Goal: Information Seeking & Learning: Learn about a topic

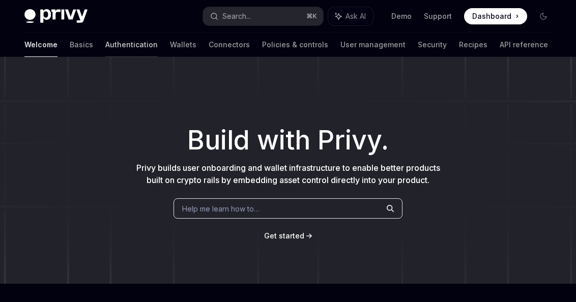
click at [105, 46] on link "Authentication" at bounding box center [131, 45] width 52 height 24
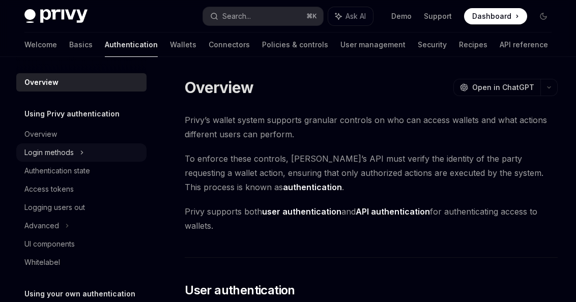
click at [84, 150] on icon at bounding box center [82, 152] width 4 height 12
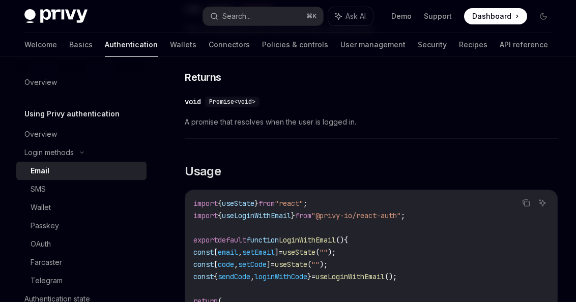
scroll to position [776, 0]
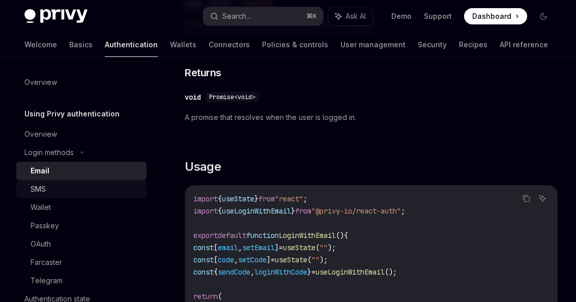
click at [50, 186] on div "SMS" at bounding box center [86, 189] width 110 height 12
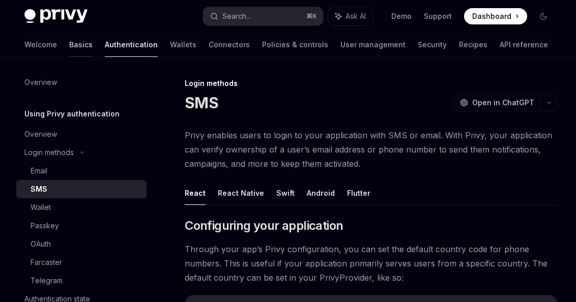
click at [69, 46] on link "Basics" at bounding box center [80, 45] width 23 height 24
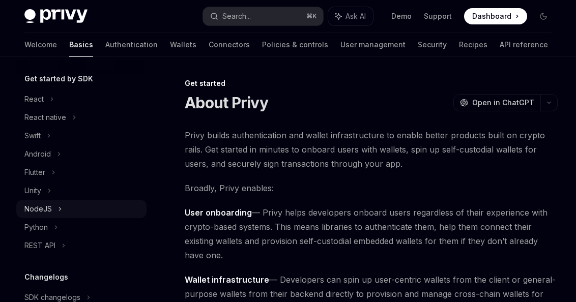
scroll to position [87, 0]
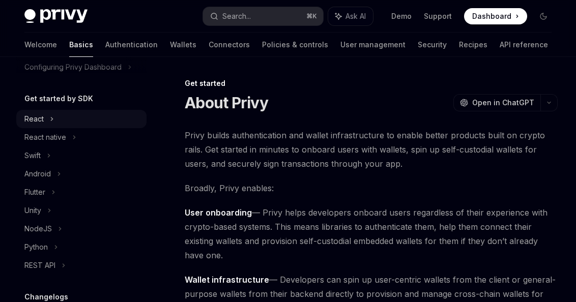
click at [55, 116] on div "React" at bounding box center [81, 119] width 130 height 18
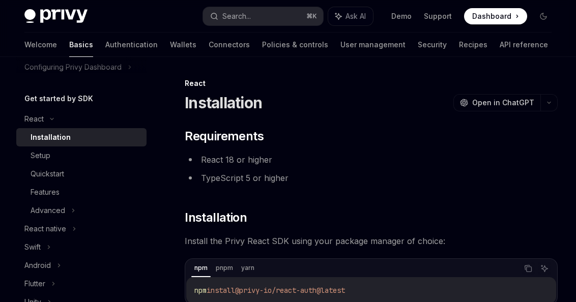
click at [49, 136] on div "Installation" at bounding box center [51, 137] width 40 height 12
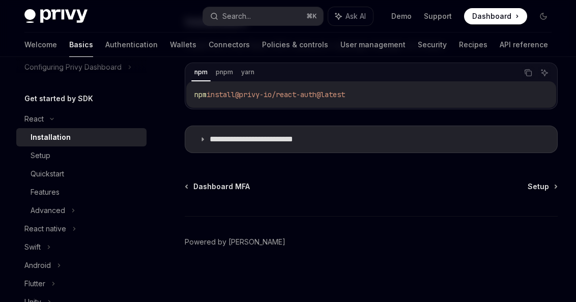
scroll to position [198, 0]
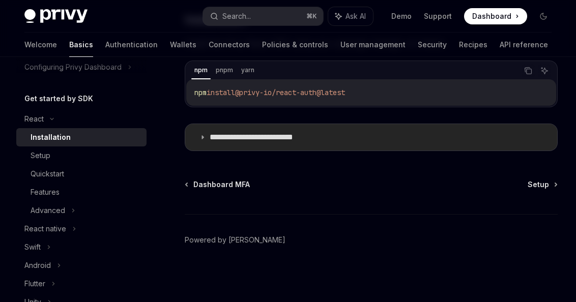
click at [203, 133] on summary "**********" at bounding box center [371, 137] width 372 height 26
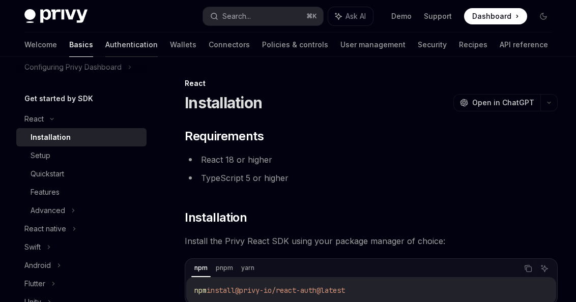
click at [105, 42] on link "Authentication" at bounding box center [131, 45] width 52 height 24
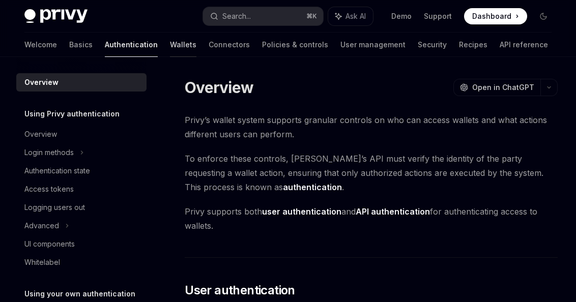
click at [170, 42] on link "Wallets" at bounding box center [183, 45] width 26 height 24
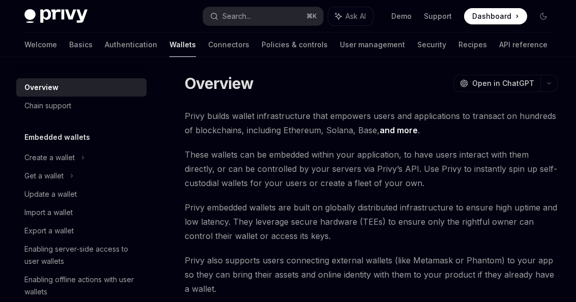
scroll to position [20, 0]
click at [33, 166] on div "Create a wallet" at bounding box center [81, 158] width 130 height 18
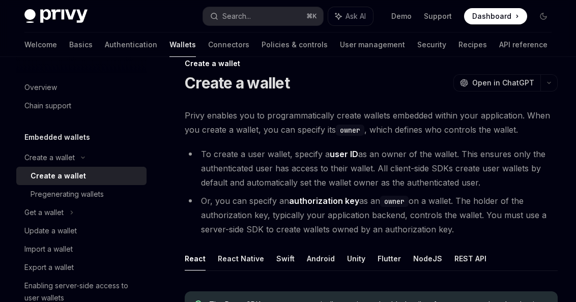
click at [58, 177] on div "Create a wallet" at bounding box center [58, 176] width 55 height 12
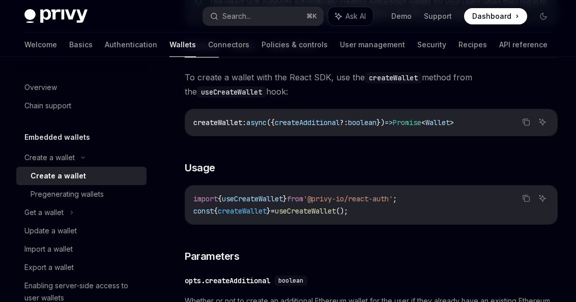
scroll to position [323, 0]
click at [105, 43] on link "Authentication" at bounding box center [131, 45] width 52 height 24
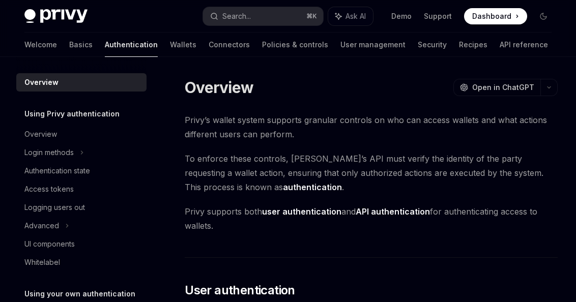
click at [23, 49] on div "Welcome Basics Authentication Wallets Connectors Policies & controls User manag…" at bounding box center [288, 45] width 576 height 24
click at [53, 153] on div "Login methods" at bounding box center [48, 152] width 49 height 12
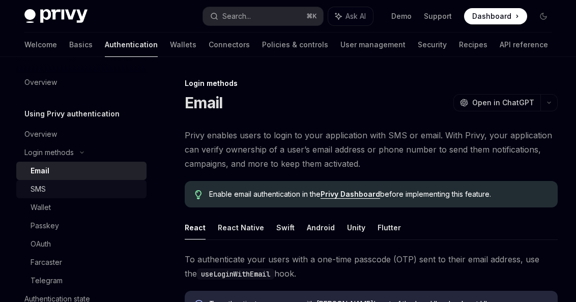
click at [47, 184] on div "SMS" at bounding box center [86, 189] width 110 height 12
type textarea "*"
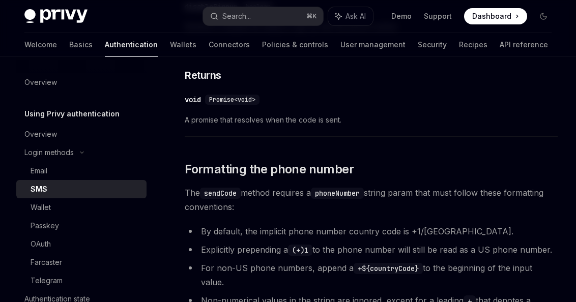
scroll to position [725, 0]
